Goal: Task Accomplishment & Management: Manage account settings

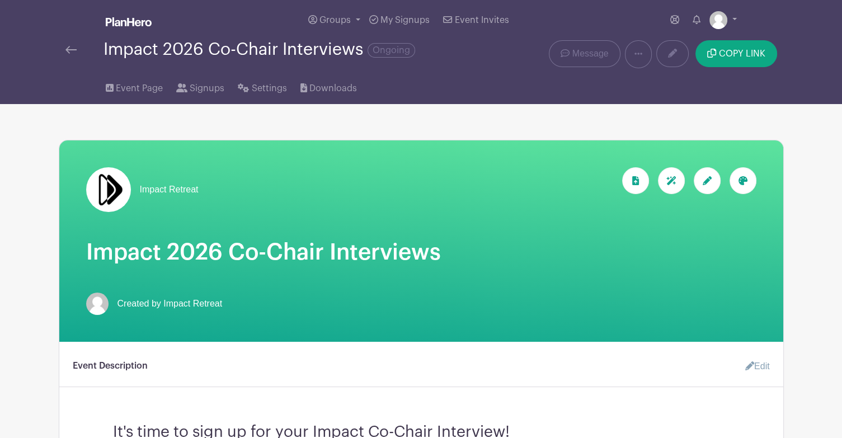
click at [74, 47] on img at bounding box center [70, 50] width 11 height 8
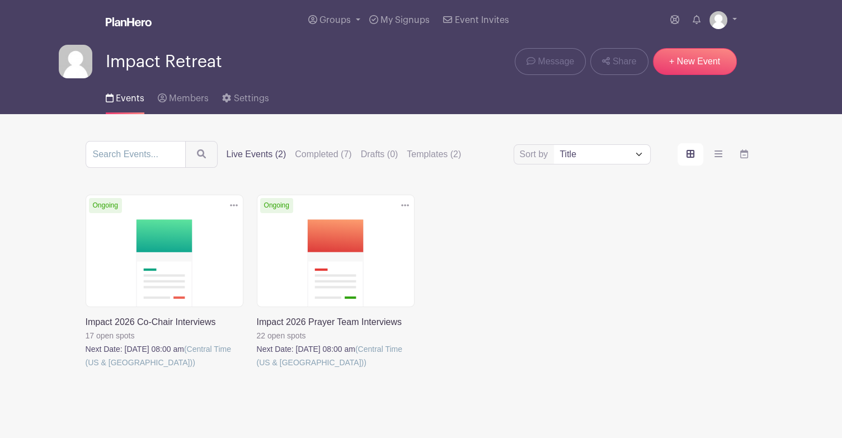
click at [86, 369] on link at bounding box center [86, 369] width 0 height 0
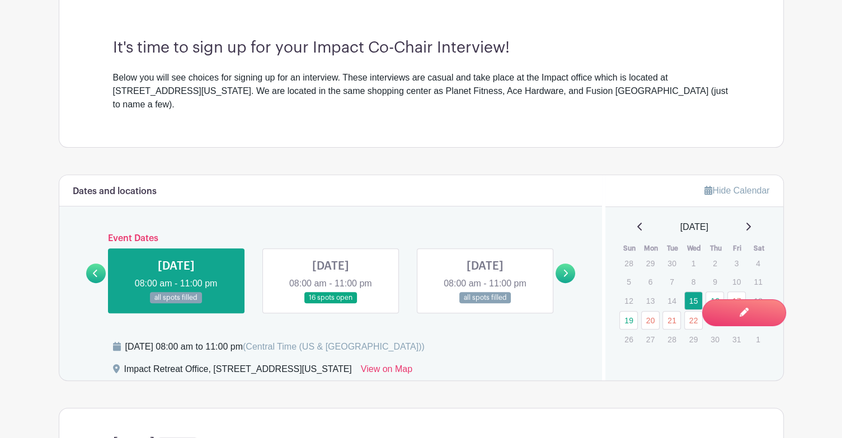
scroll to position [448, 0]
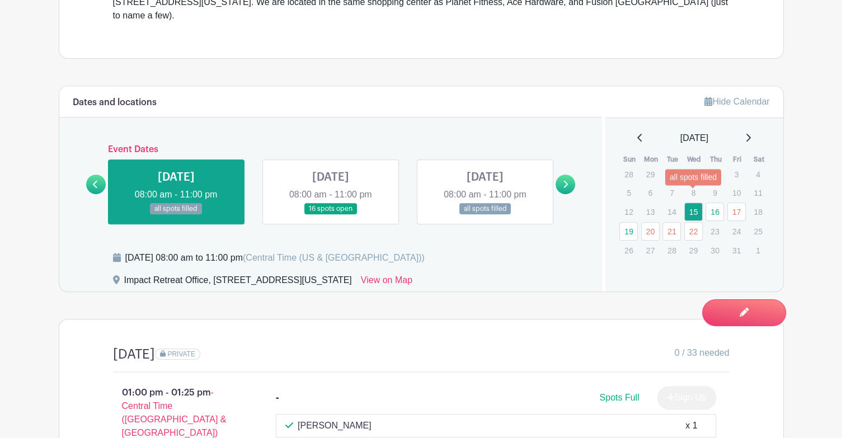
click at [698, 203] on link "15" at bounding box center [693, 212] width 18 height 18
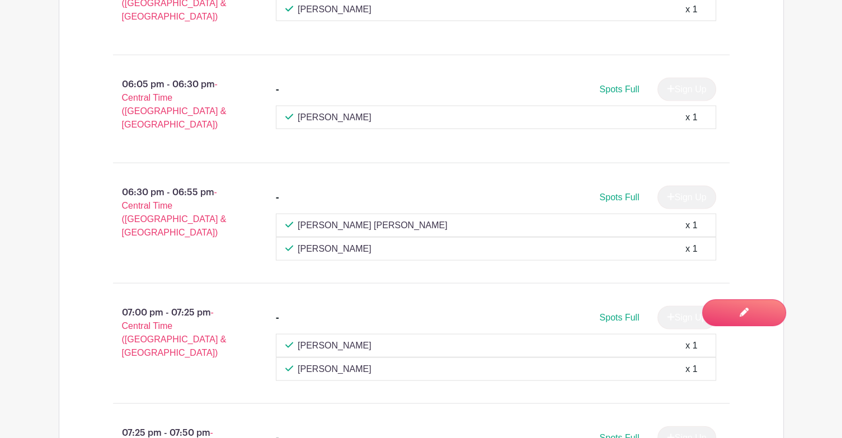
scroll to position [2238, 0]
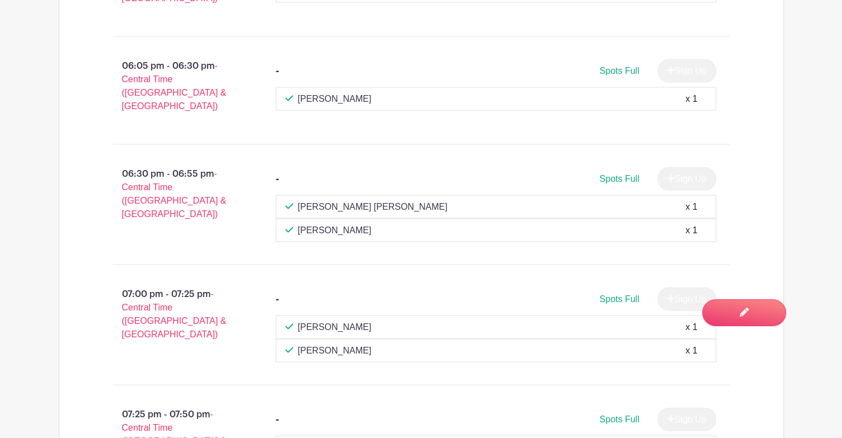
drag, startPoint x: 375, startPoint y: 250, endPoint x: 327, endPoint y: 247, distance: 48.2
click at [327, 344] on div "[PERSON_NAME] x 1" at bounding box center [495, 350] width 421 height 13
copy p "[PERSON_NAME]"
click at [238, 283] on div "07:00 pm - 07:25 pm - Central Time ([GEOGRAPHIC_DATA] & [GEOGRAPHIC_DATA])" at bounding box center [176, 325] width 163 height 84
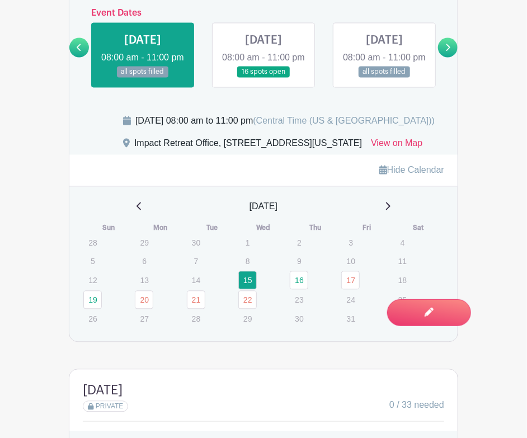
scroll to position [672, 0]
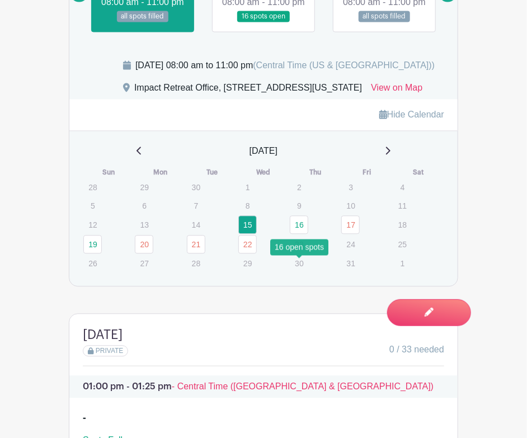
click at [300, 234] on link "16" at bounding box center [299, 224] width 18 height 18
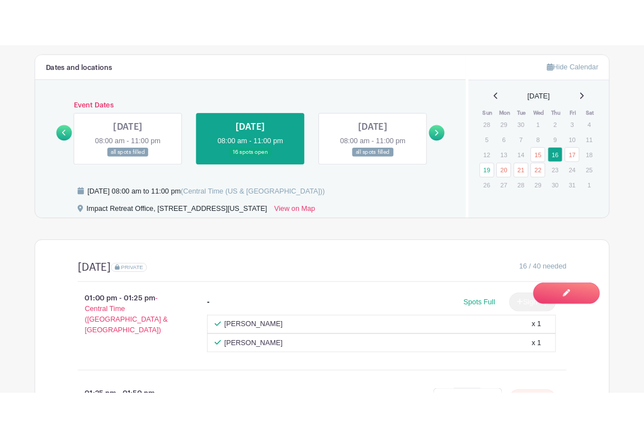
scroll to position [521, 0]
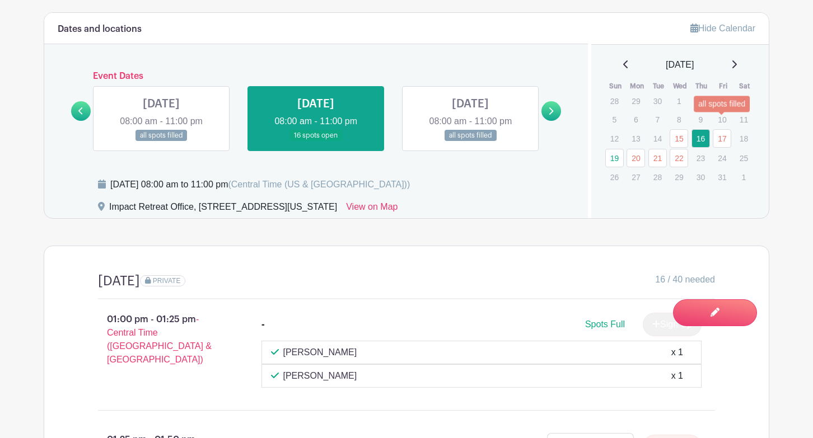
click at [723, 129] on link "17" at bounding box center [721, 138] width 18 height 18
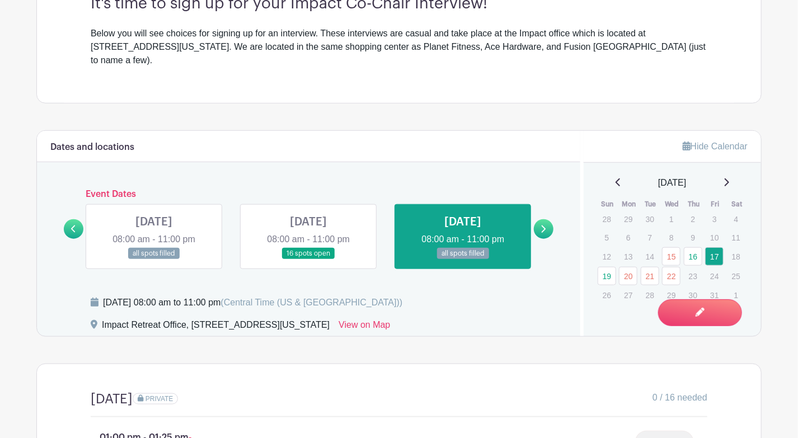
scroll to position [410, 0]
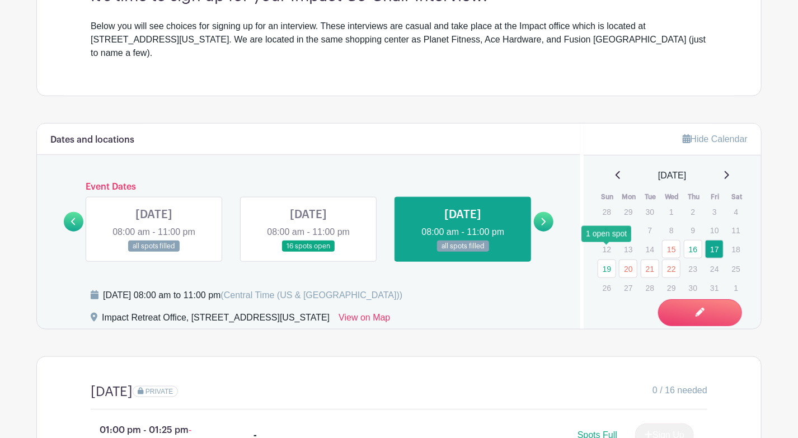
click at [609, 260] on link "19" at bounding box center [607, 269] width 18 height 18
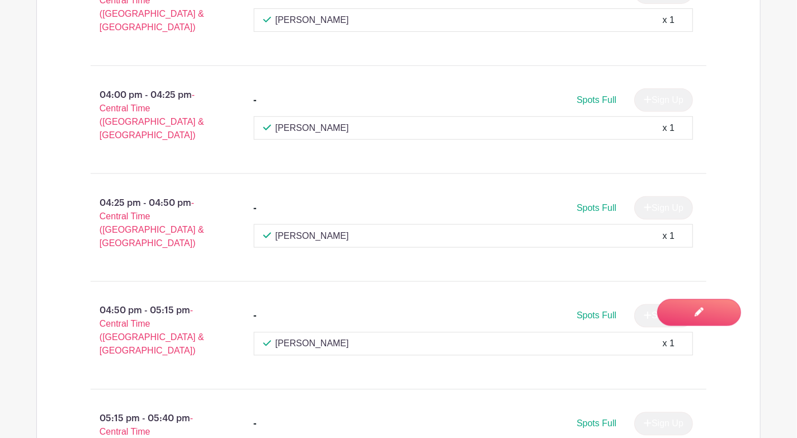
scroll to position [1194, 0]
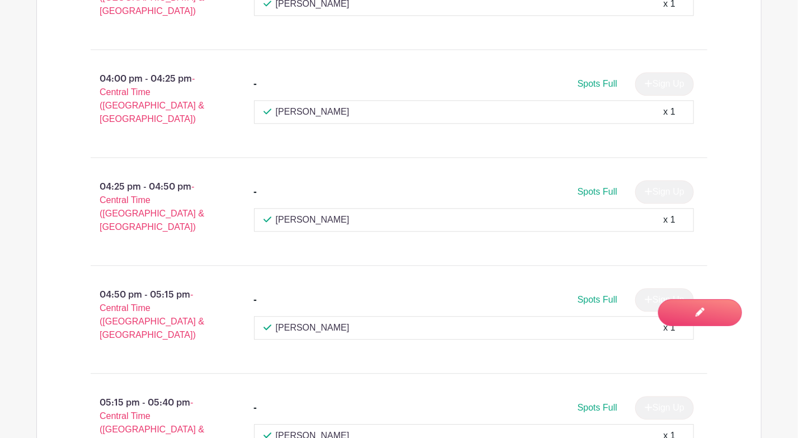
drag, startPoint x: 341, startPoint y: 148, endPoint x: 306, endPoint y: 147, distance: 34.7
click at [306, 213] on div "[PERSON_NAME] x 1" at bounding box center [474, 219] width 421 height 13
copy p "Himanen"
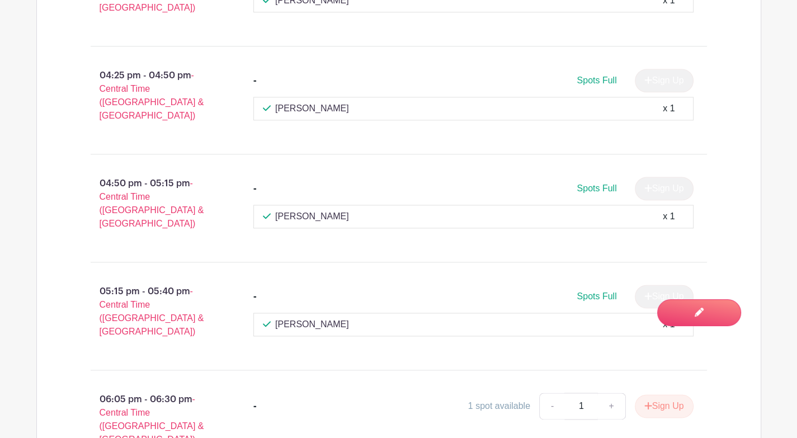
scroll to position [1306, 0]
drag, startPoint x: 341, startPoint y: 227, endPoint x: 308, endPoint y: 229, distance: 32.5
click at [308, 317] on div "[PERSON_NAME] x 1" at bounding box center [473, 323] width 421 height 13
copy p "[GEOGRAPHIC_DATA]"
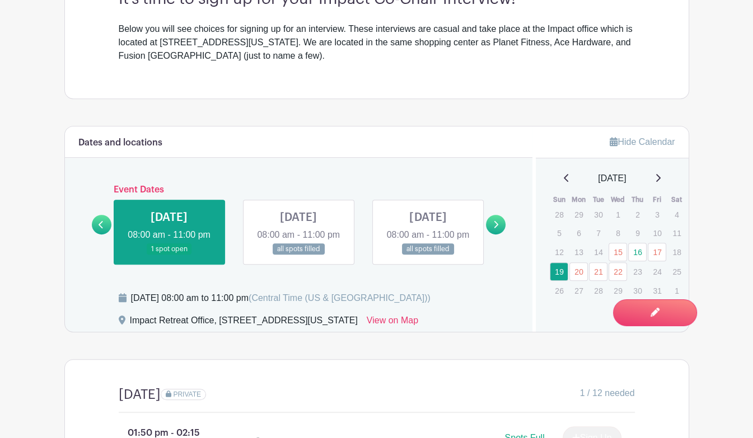
scroll to position [501, 0]
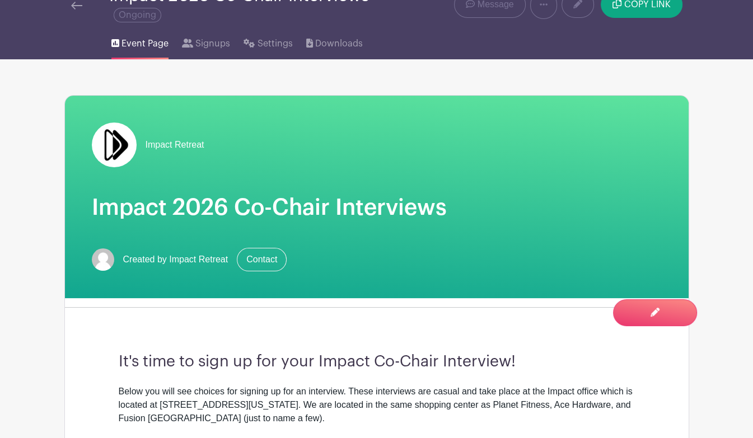
scroll to position [0, 0]
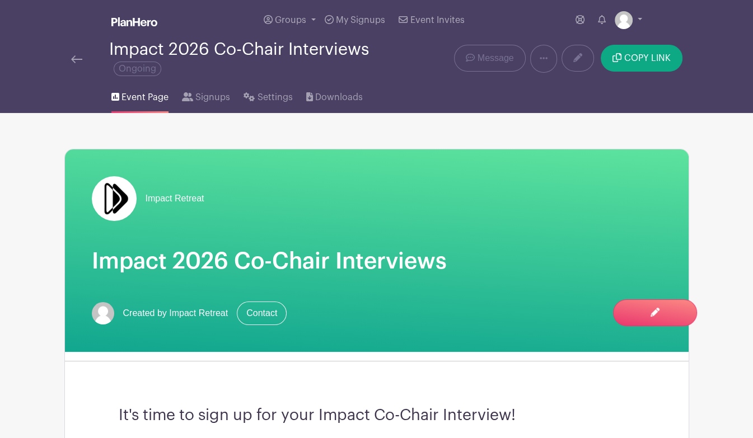
click at [78, 60] on img at bounding box center [76, 59] width 11 height 8
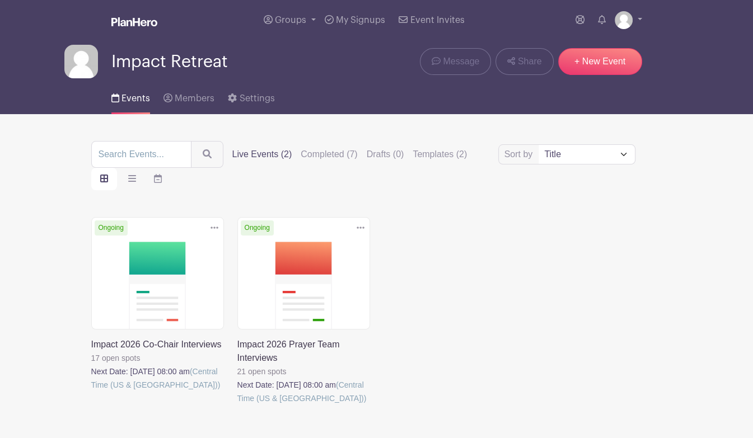
click at [237, 405] on link at bounding box center [237, 405] width 0 height 0
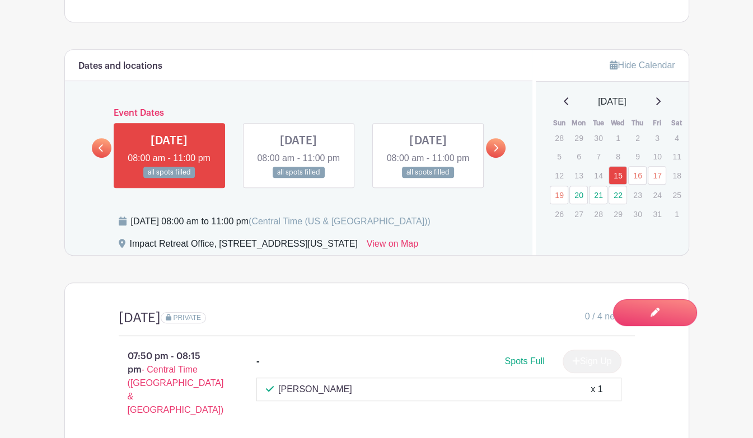
scroll to position [504, 0]
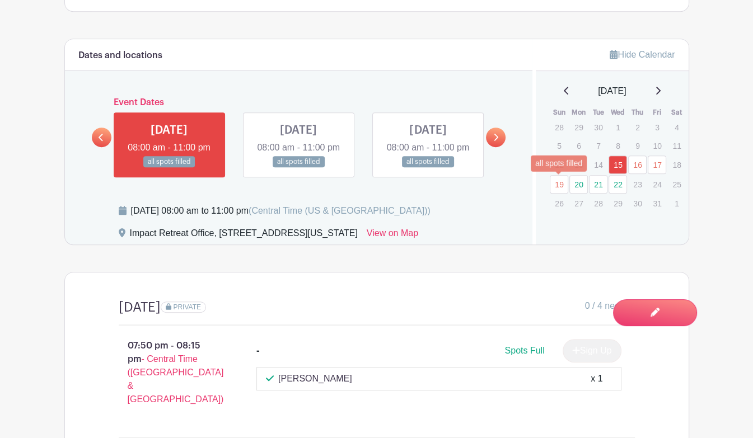
click at [555, 185] on link "19" at bounding box center [559, 184] width 18 height 18
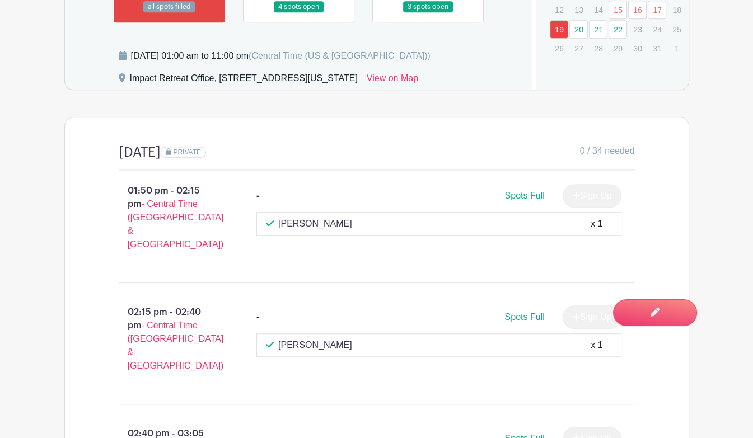
scroll to position [555, 0]
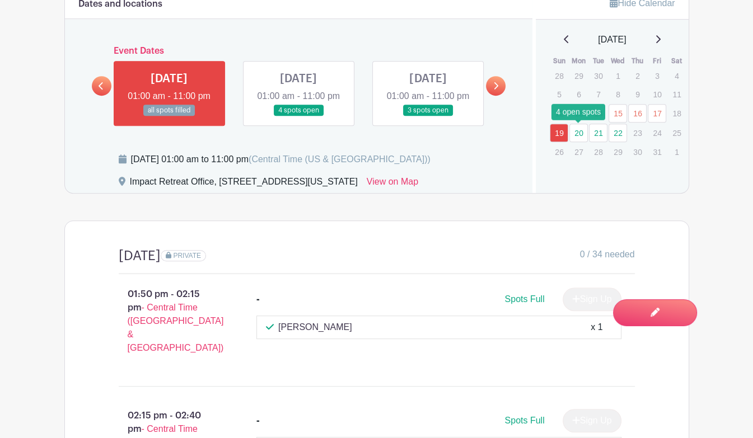
click at [580, 132] on link "20" at bounding box center [578, 133] width 18 height 18
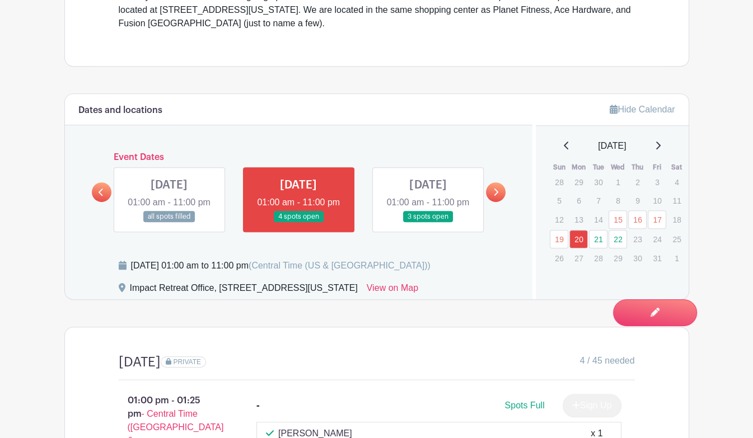
scroll to position [487, 0]
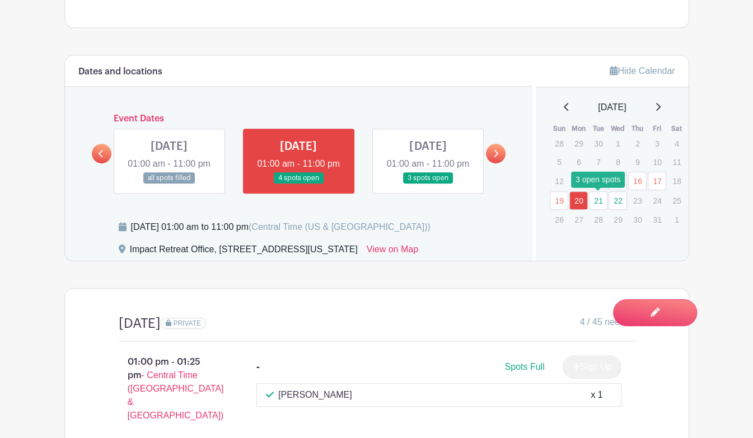
click at [597, 199] on link "21" at bounding box center [598, 200] width 18 height 18
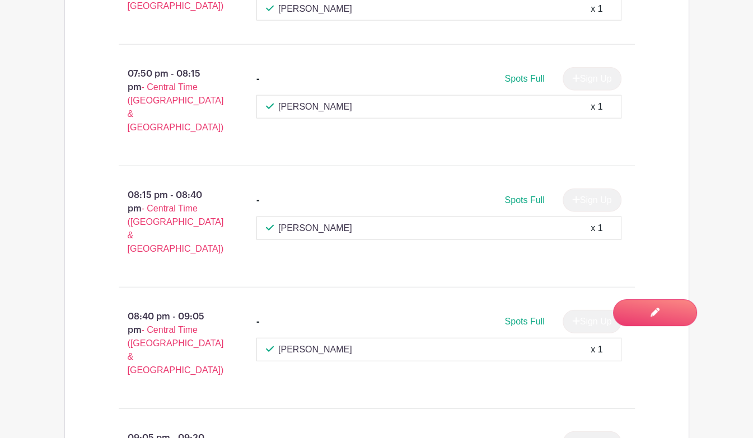
scroll to position [2482, 0]
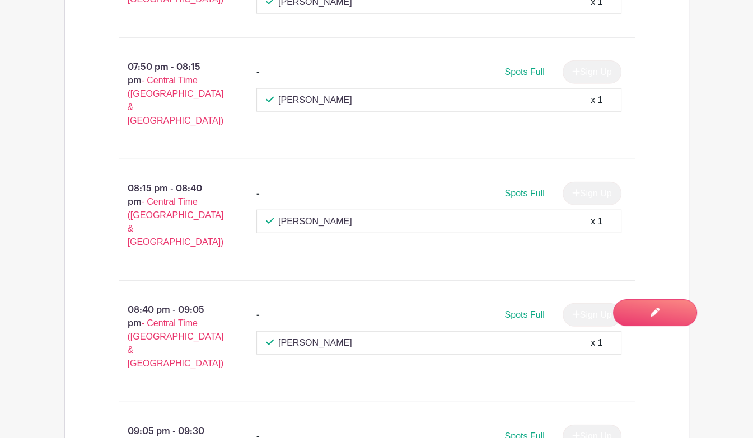
drag, startPoint x: 332, startPoint y: 313, endPoint x: 305, endPoint y: 312, distance: 27.4
copy p "[PERSON_NAME]"
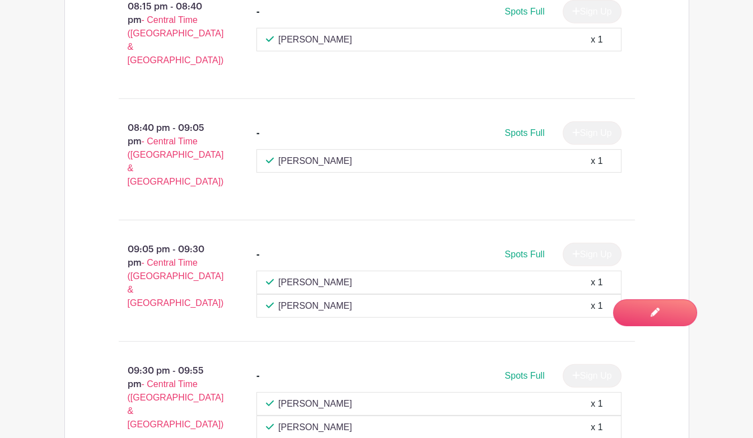
scroll to position [2689, 0]
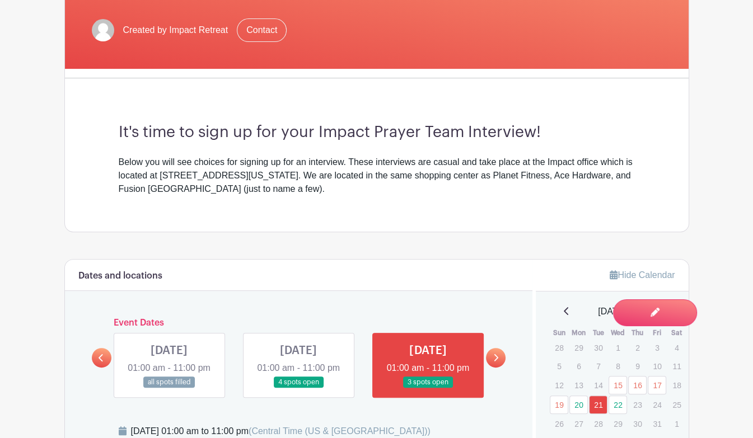
scroll to position [451, 0]
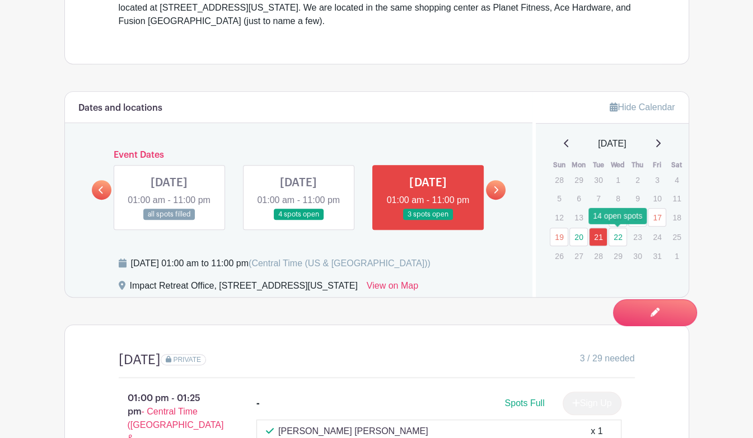
click at [613, 237] on link "22" at bounding box center [617, 237] width 18 height 18
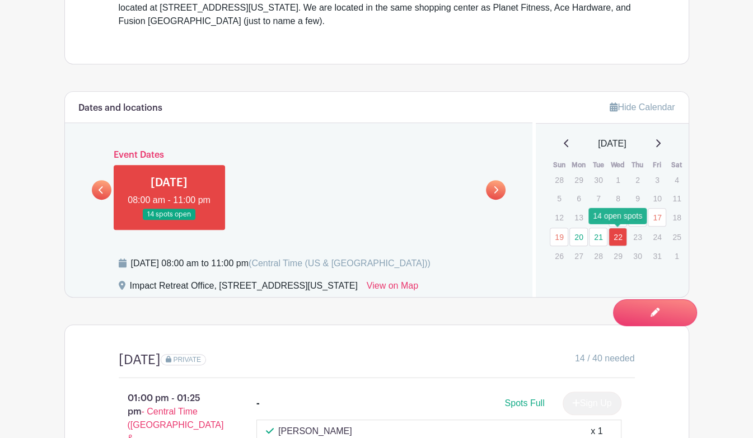
click at [619, 233] on link "22" at bounding box center [617, 237] width 18 height 18
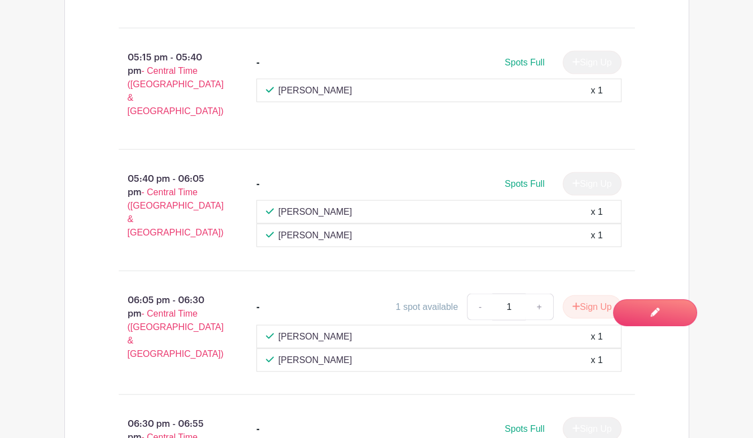
scroll to position [1903, 0]
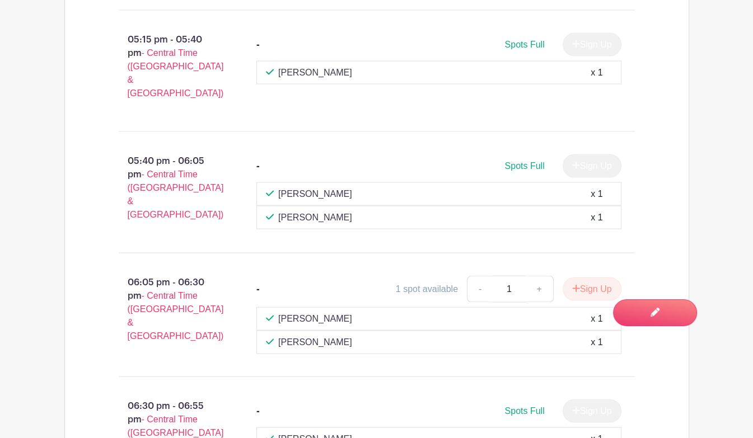
click at [340, 312] on p "[PERSON_NAME]" at bounding box center [315, 318] width 74 height 13
drag, startPoint x: 339, startPoint y: 152, endPoint x: 308, endPoint y: 152, distance: 30.8
click at [308, 312] on p "[PERSON_NAME]" at bounding box center [315, 318] width 74 height 13
copy p "Himanen"
drag, startPoint x: 336, startPoint y: 173, endPoint x: 307, endPoint y: 174, distance: 29.1
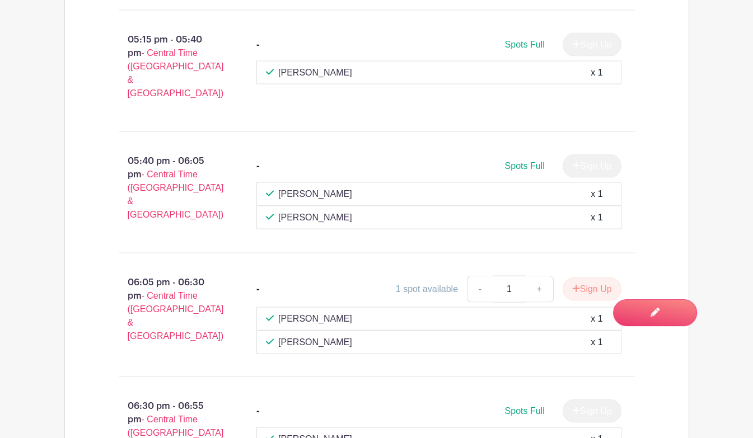
click at [307, 336] on p "[PERSON_NAME]" at bounding box center [315, 342] width 74 height 13
copy p "[PERSON_NAME]"
click at [171, 271] on p "06:05 pm - 06:30 pm - Central Time ([GEOGRAPHIC_DATA] & [GEOGRAPHIC_DATA])" at bounding box center [170, 309] width 138 height 76
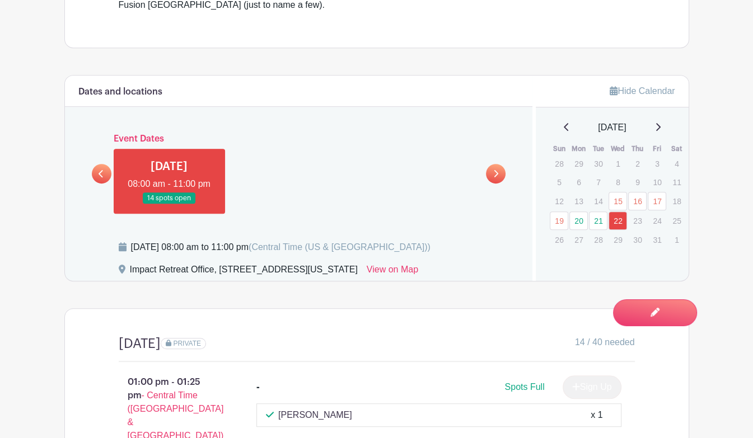
scroll to position [487, 0]
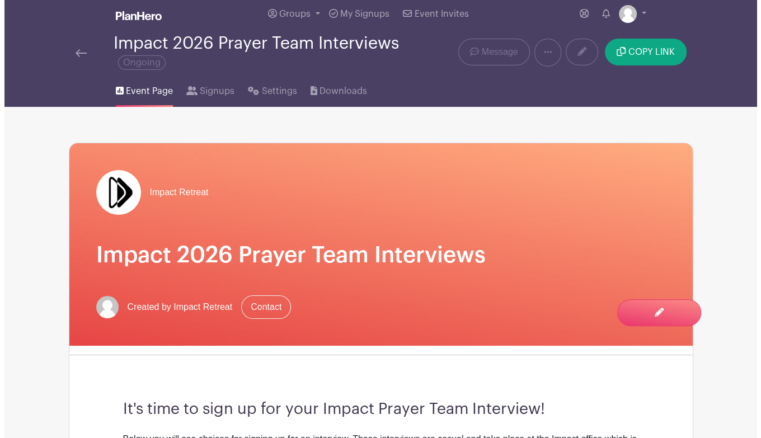
scroll to position [0, 0]
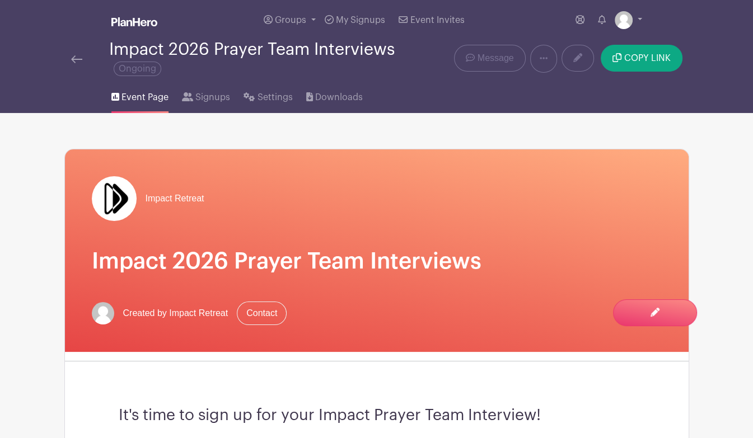
click at [72, 59] on img at bounding box center [76, 59] width 11 height 8
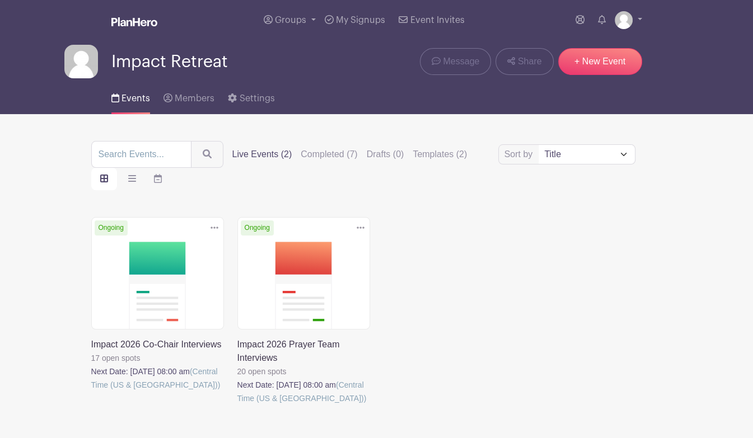
click at [91, 392] on link at bounding box center [91, 392] width 0 height 0
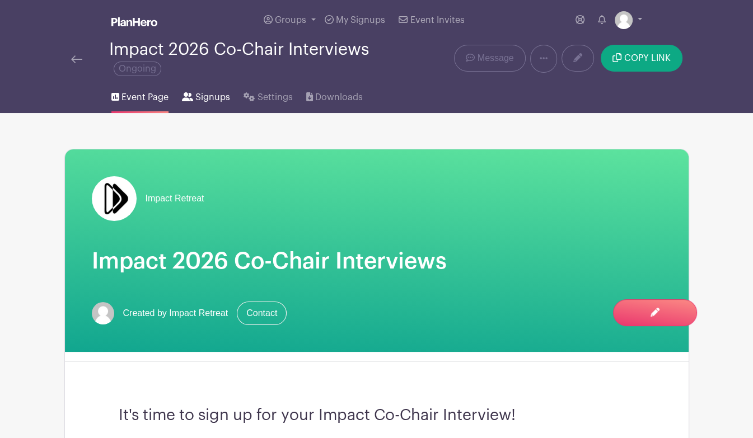
click at [209, 98] on span "Signups" at bounding box center [212, 97] width 35 height 13
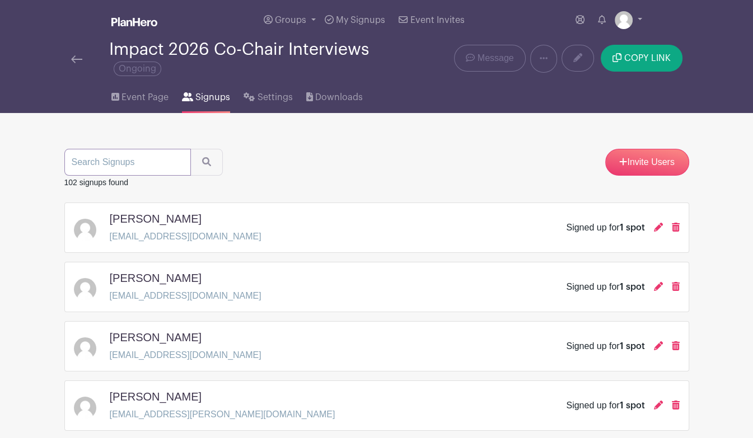
click at [158, 159] on input "search" at bounding box center [127, 162] width 126 height 27
type input "cade"
click at [190, 149] on button "submit" at bounding box center [206, 162] width 32 height 27
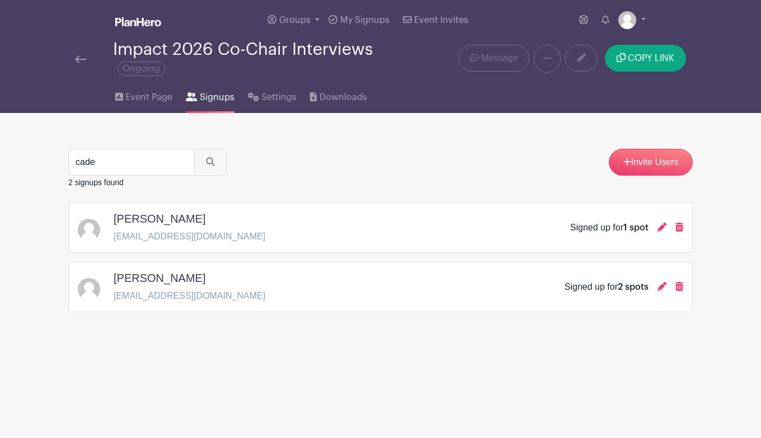
click at [229, 285] on div "[PERSON_NAME] [EMAIL_ADDRESS][DOMAIN_NAME] Signed up for 2 spots" at bounding box center [380, 286] width 605 height 31
click at [660, 287] on icon at bounding box center [662, 286] width 9 height 9
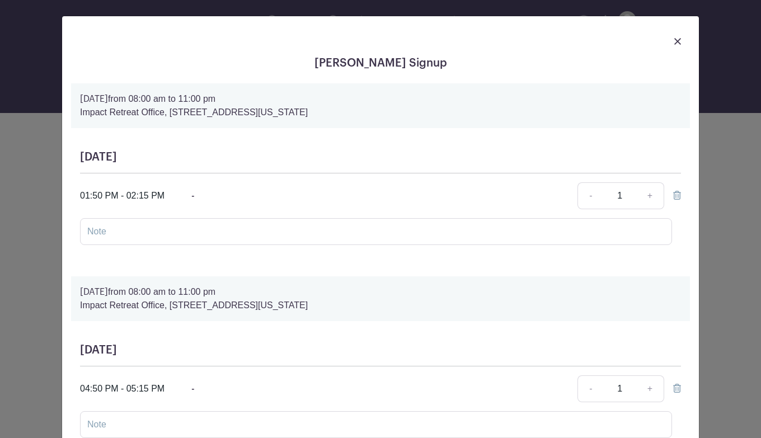
scroll to position [56, 0]
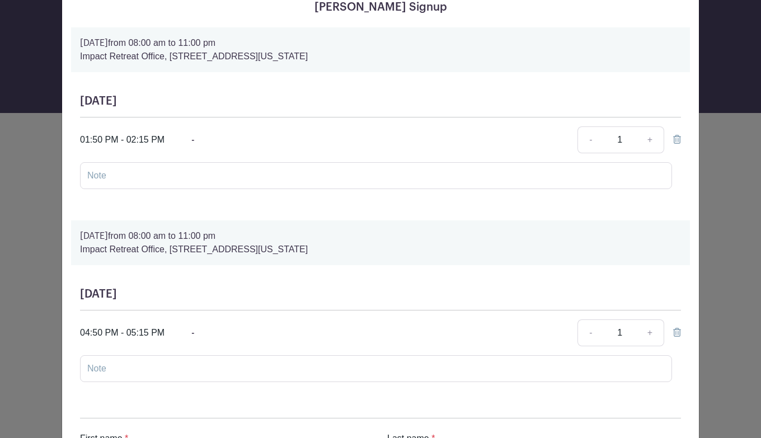
click at [674, 332] on icon at bounding box center [677, 332] width 8 height 9
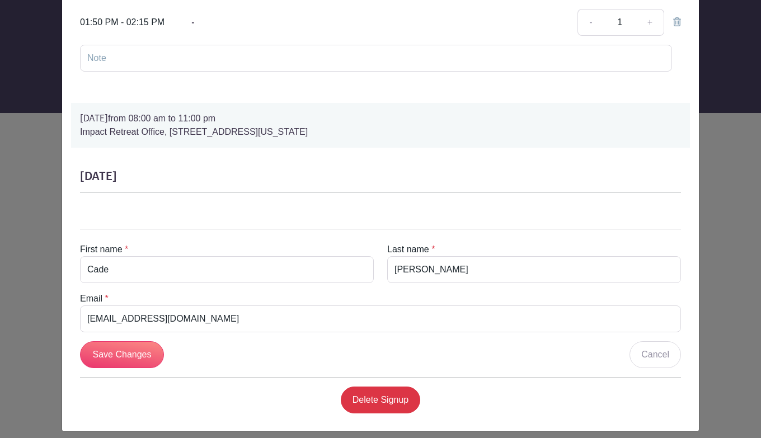
scroll to position [182, 0]
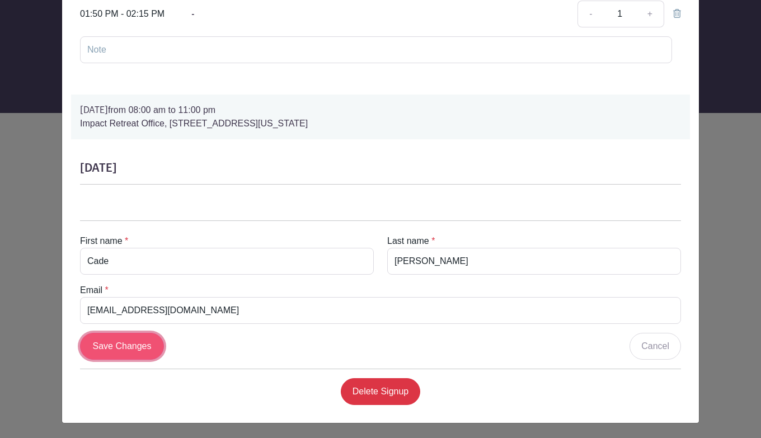
click at [109, 349] on input "Save Changes" at bounding box center [122, 346] width 84 height 27
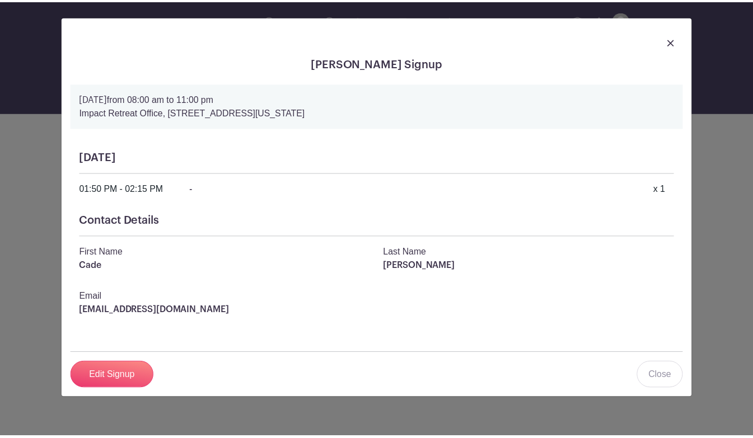
scroll to position [0, 0]
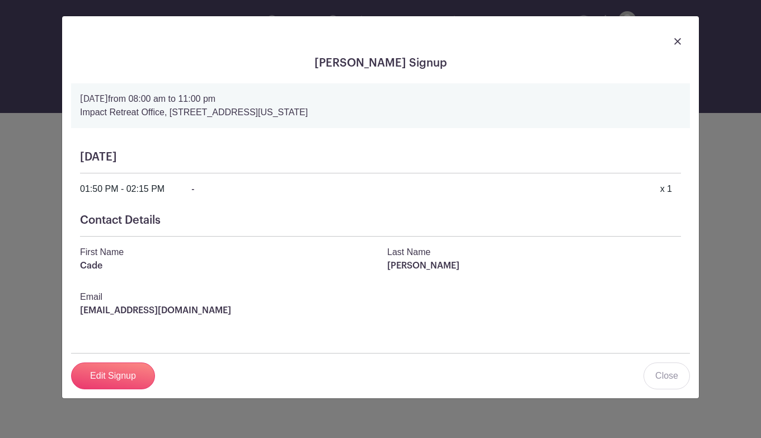
click at [679, 39] on img at bounding box center [677, 41] width 7 height 7
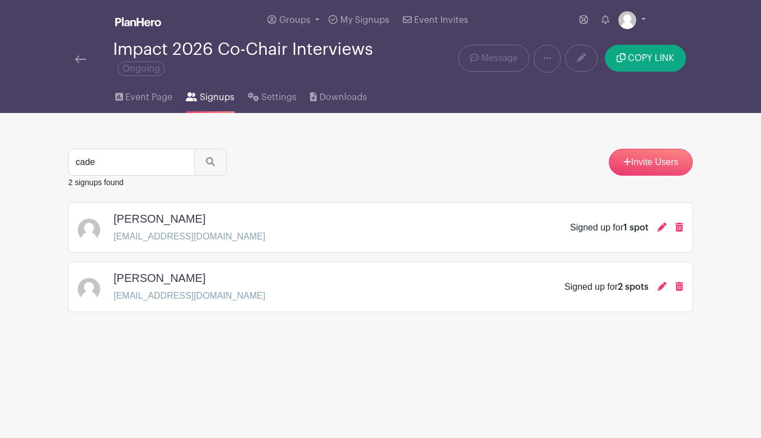
click at [84, 60] on img at bounding box center [80, 59] width 11 height 8
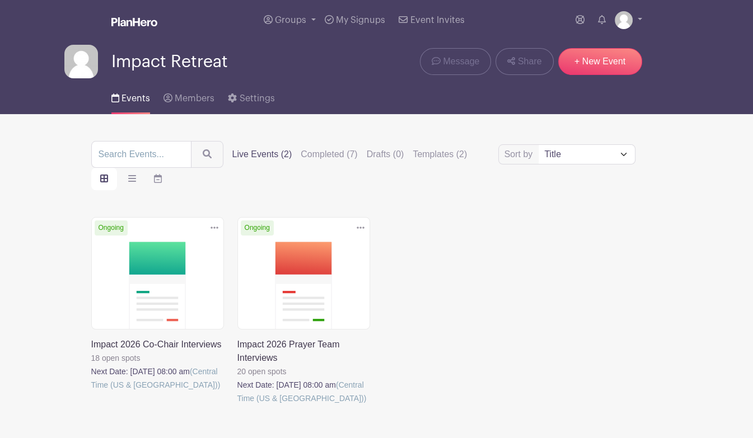
click at [28, 273] on main "Groups All Groups Impact Retreat My Signups Event Invites My account Logout Imp…" at bounding box center [376, 253] width 753 height 506
click at [237, 405] on link at bounding box center [237, 405] width 0 height 0
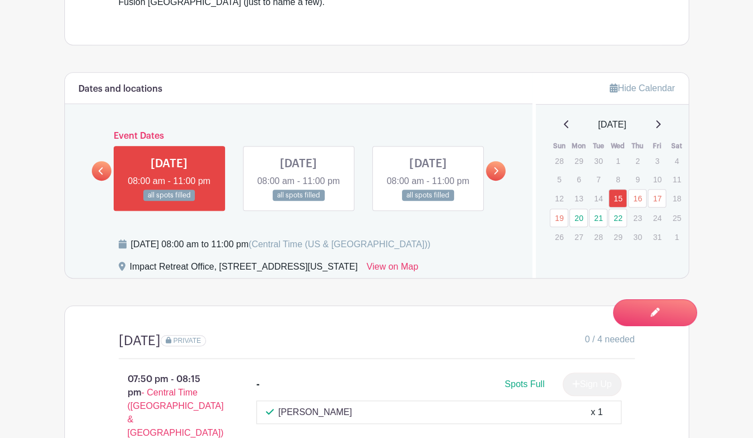
scroll to position [504, 0]
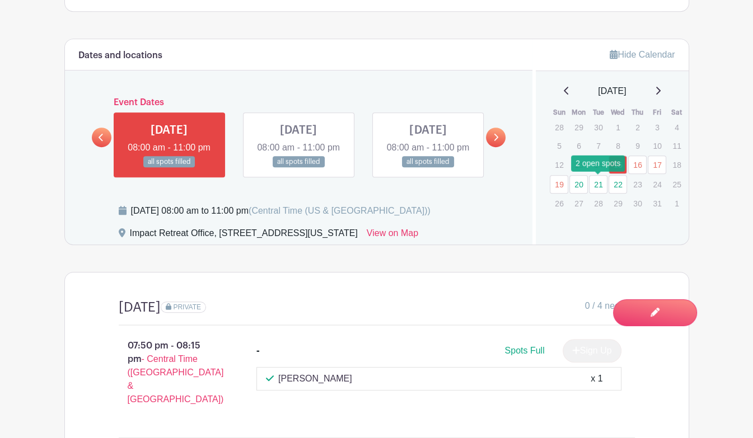
click at [596, 183] on link "21" at bounding box center [598, 184] width 18 height 18
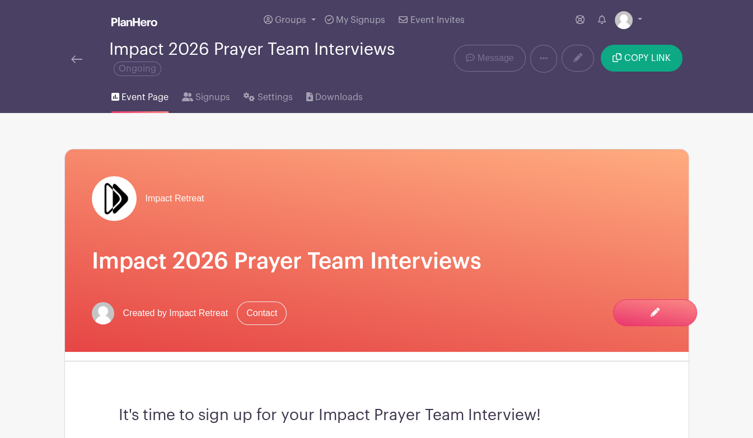
click at [76, 60] on img at bounding box center [76, 59] width 11 height 8
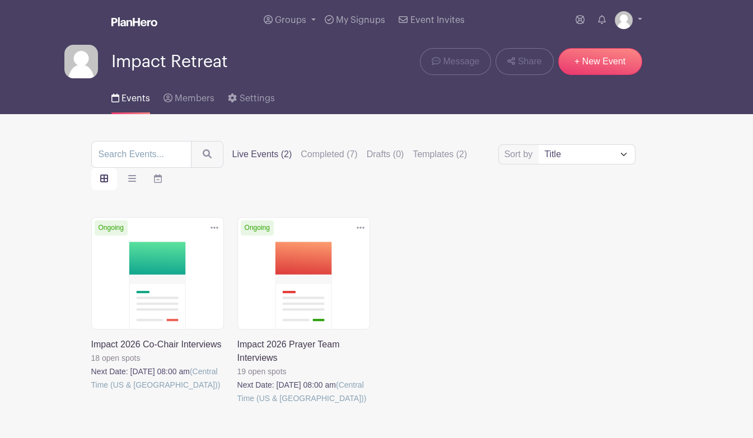
click at [91, 392] on link at bounding box center [91, 392] width 0 height 0
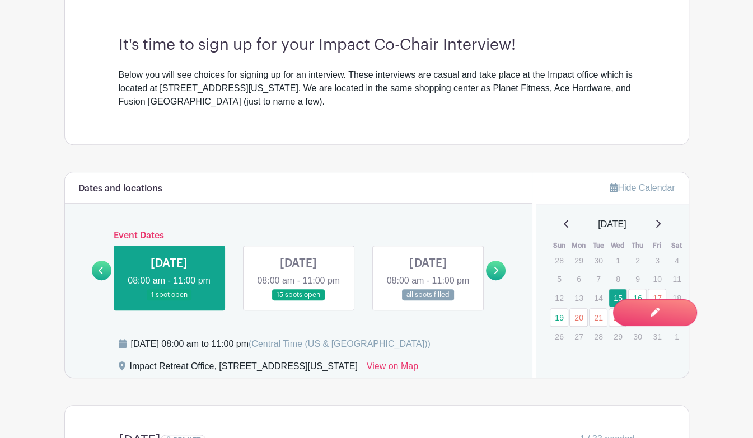
scroll to position [392, 0]
